Goal: Task Accomplishment & Management: Manage account settings

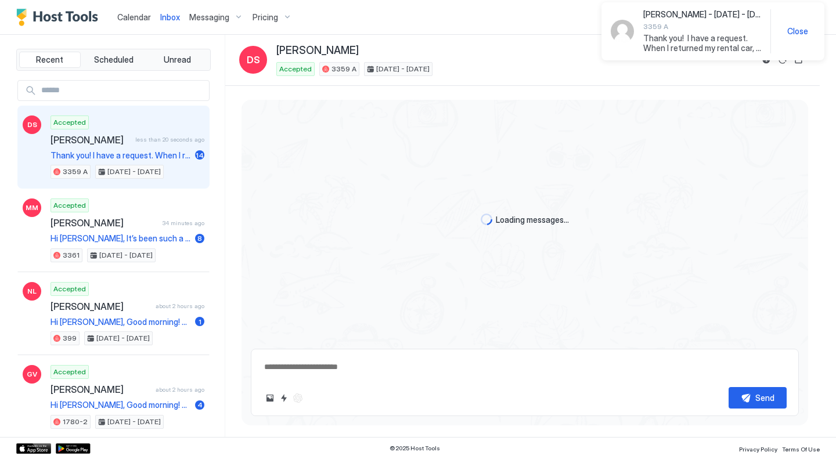
click at [137, 141] on span "less than 20 seconds ago" at bounding box center [169, 140] width 69 height 8
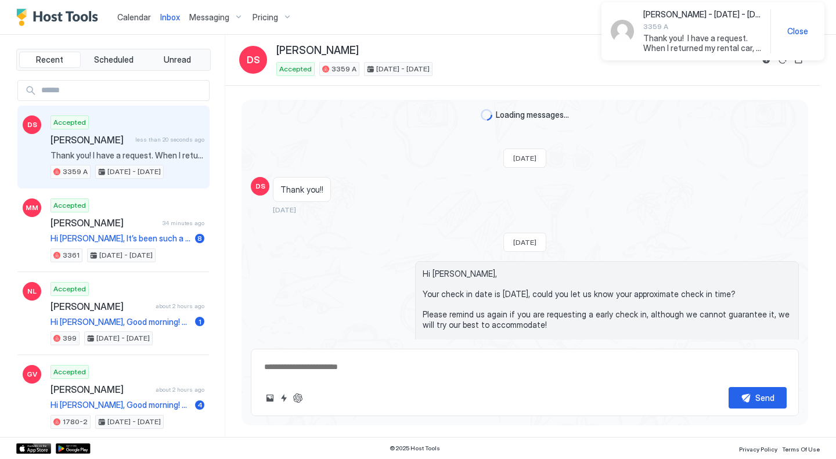
scroll to position [2098, 0]
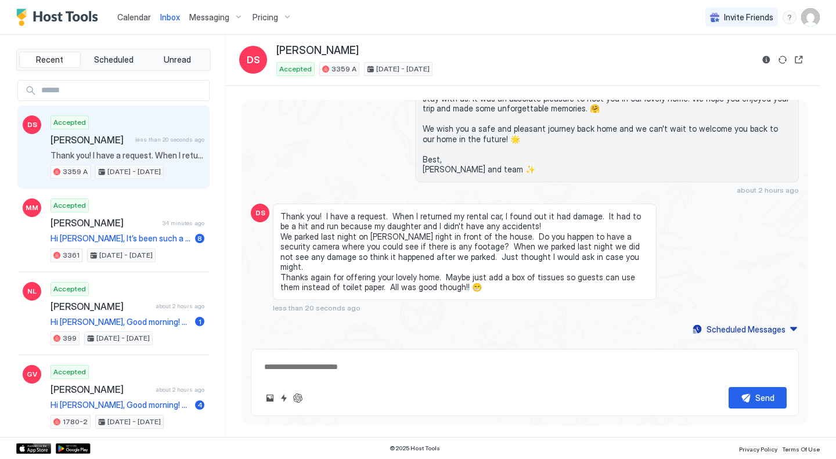
click at [288, 136] on div "Hi [PERSON_NAME], Thank you for letting us know about your checkout! We wanted …" at bounding box center [525, 115] width 548 height 160
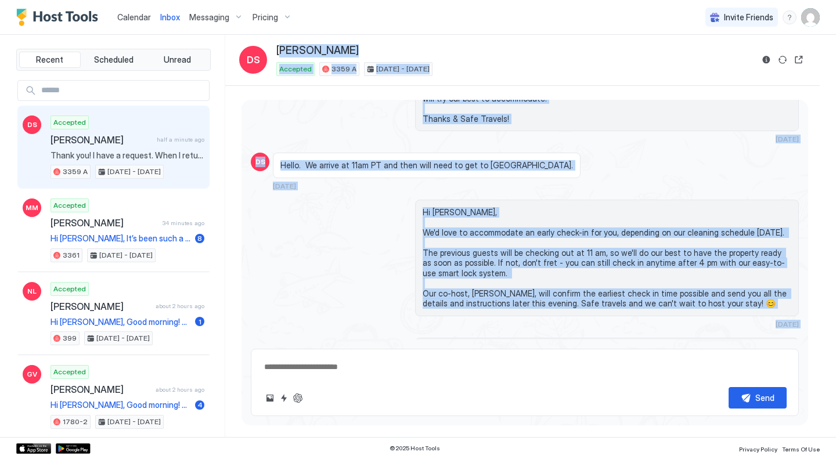
scroll to position [0, 0]
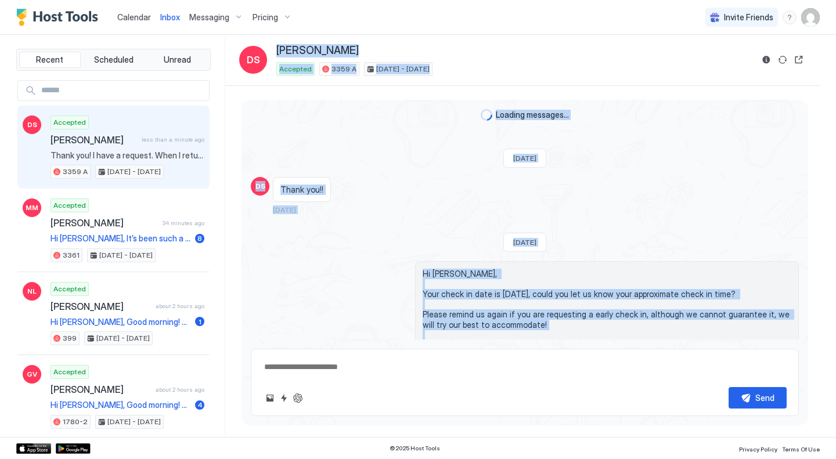
drag, startPoint x: 471, startPoint y: 276, endPoint x: 267, endPoint y: 37, distance: 313.8
click at [267, 37] on div "Inbox DS [PERSON_NAME] Accepted 3359 A [DATE] - [DATE] Loading messages... [PER…" at bounding box center [522, 236] width 594 height 402
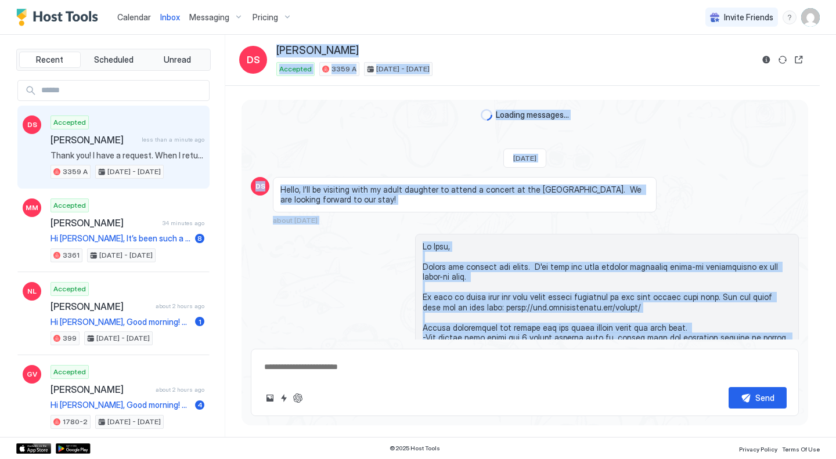
copy div "Lore Ipsumdol Sitametc 5919 A Eli 4 - 86, 3853 Seddoei temporin... Utl, Etdolor…"
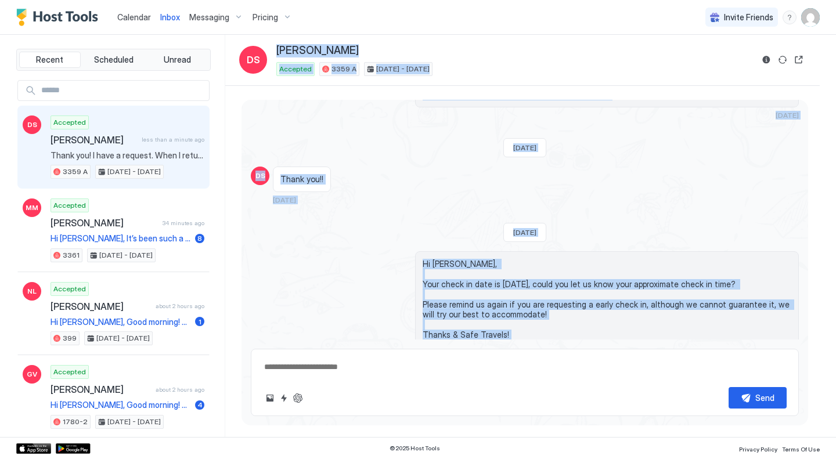
click at [333, 269] on div "Hi [PERSON_NAME], Your check in date is [DATE], could you let us know your appr…" at bounding box center [525, 305] width 548 height 109
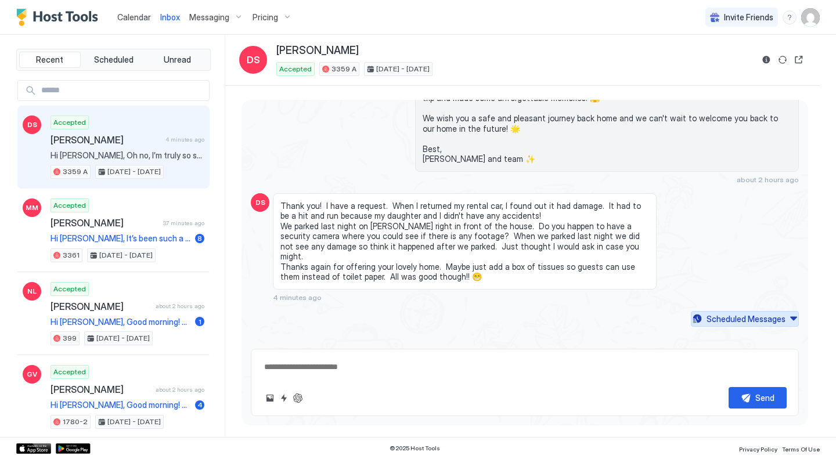
click at [715, 313] on div "Scheduled Messages" at bounding box center [745, 319] width 79 height 12
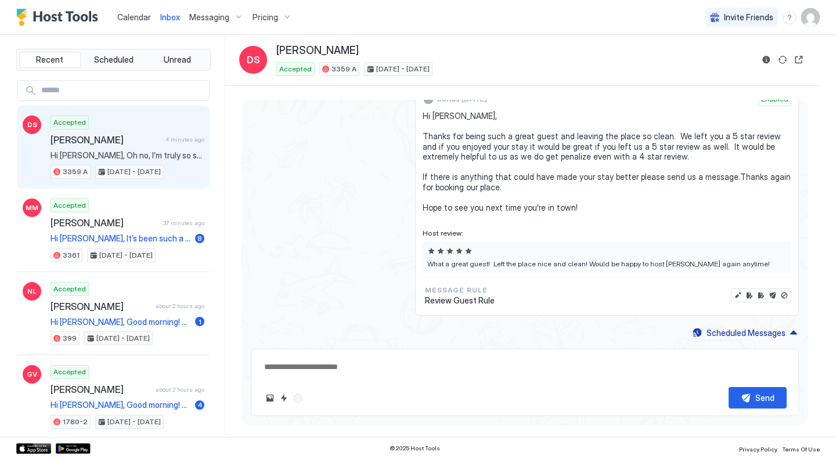
scroll to position [3325, 0]
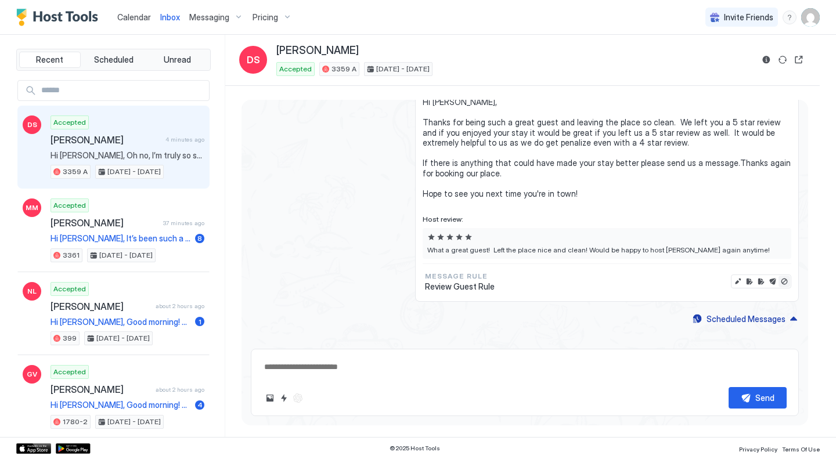
click at [779, 276] on button "Disable message & review" at bounding box center [784, 282] width 12 height 12
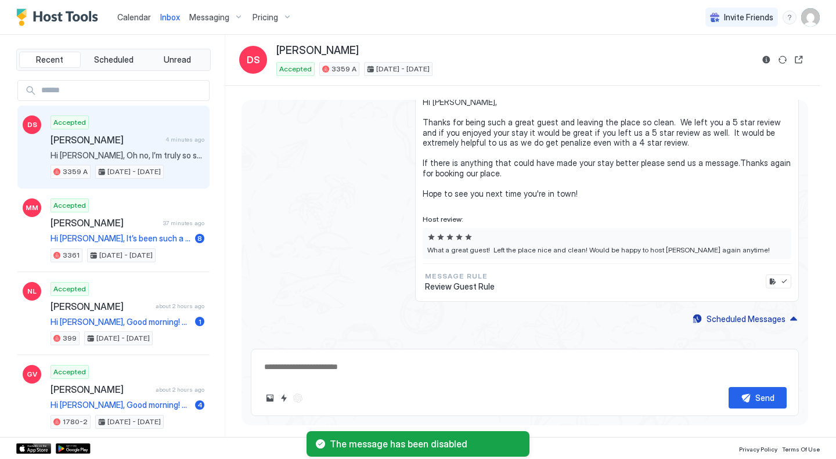
click at [398, 257] on div "Disabled Hi [PERSON_NAME], Thanks for being such a great guest and leaving the …" at bounding box center [525, 186] width 548 height 231
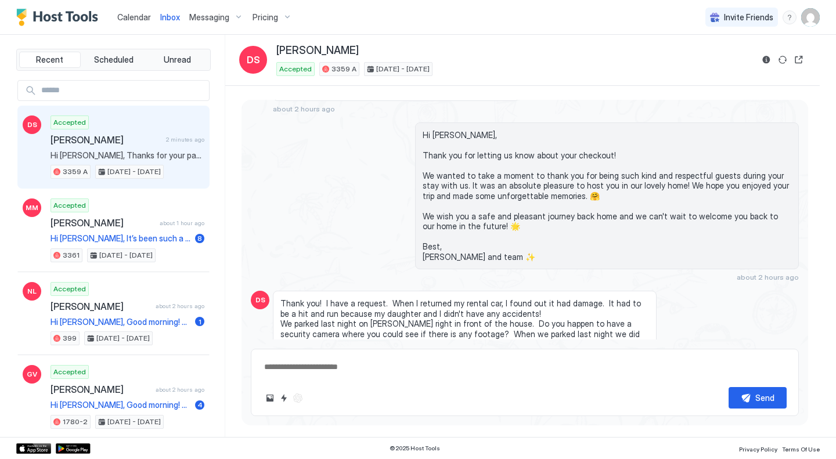
scroll to position [2960, 0]
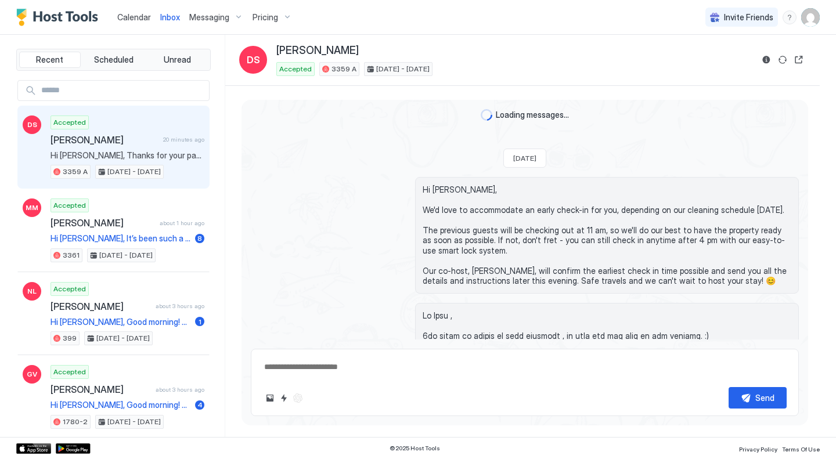
type textarea "*"
